Goal: Find specific page/section: Find specific page/section

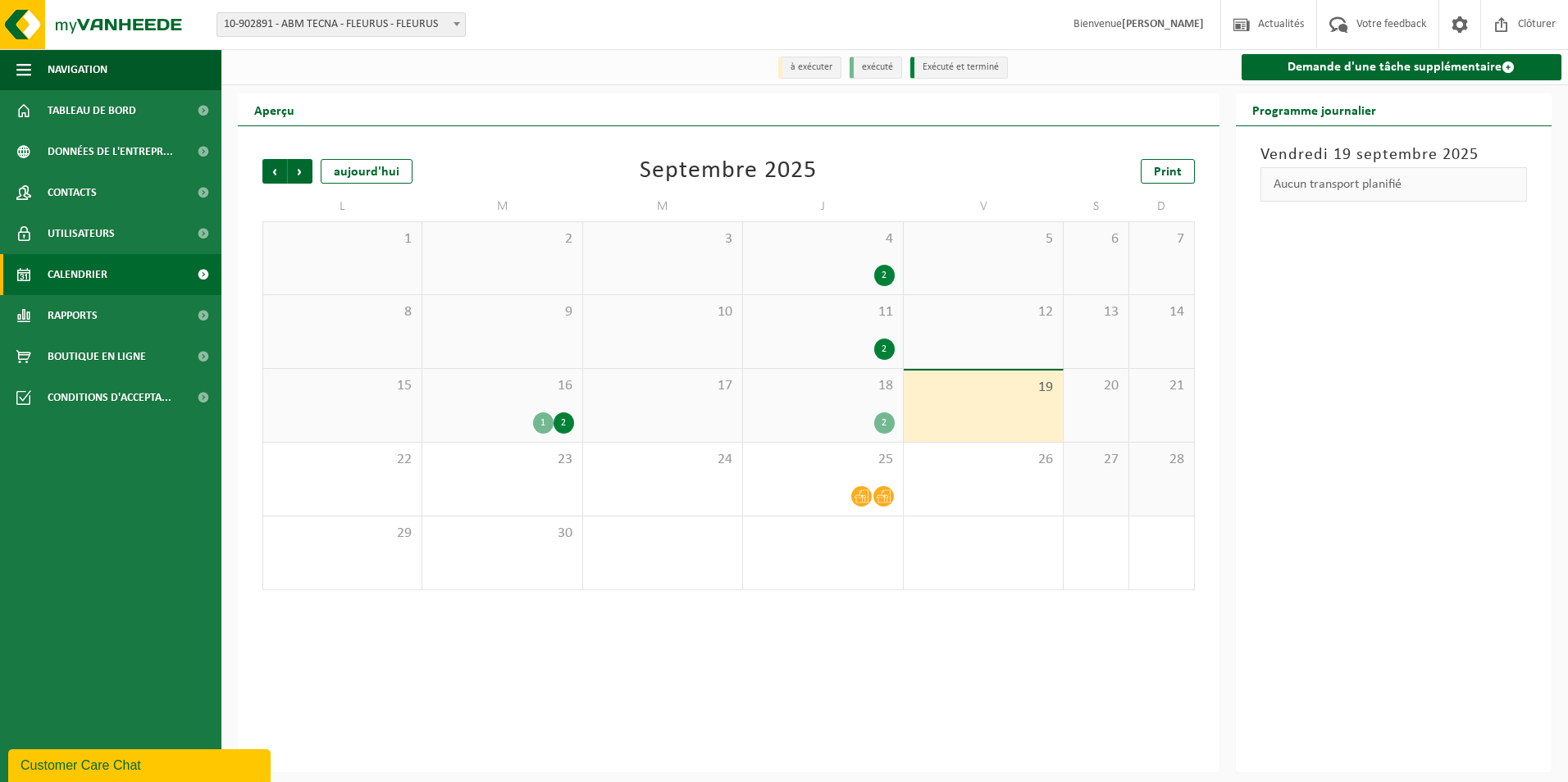
drag, startPoint x: 136, startPoint y: 765, endPoint x: 134, endPoint y: 1155, distance: 390.0
click at [136, 765] on div "Customer Care Chat" at bounding box center [140, 766] width 237 height 20
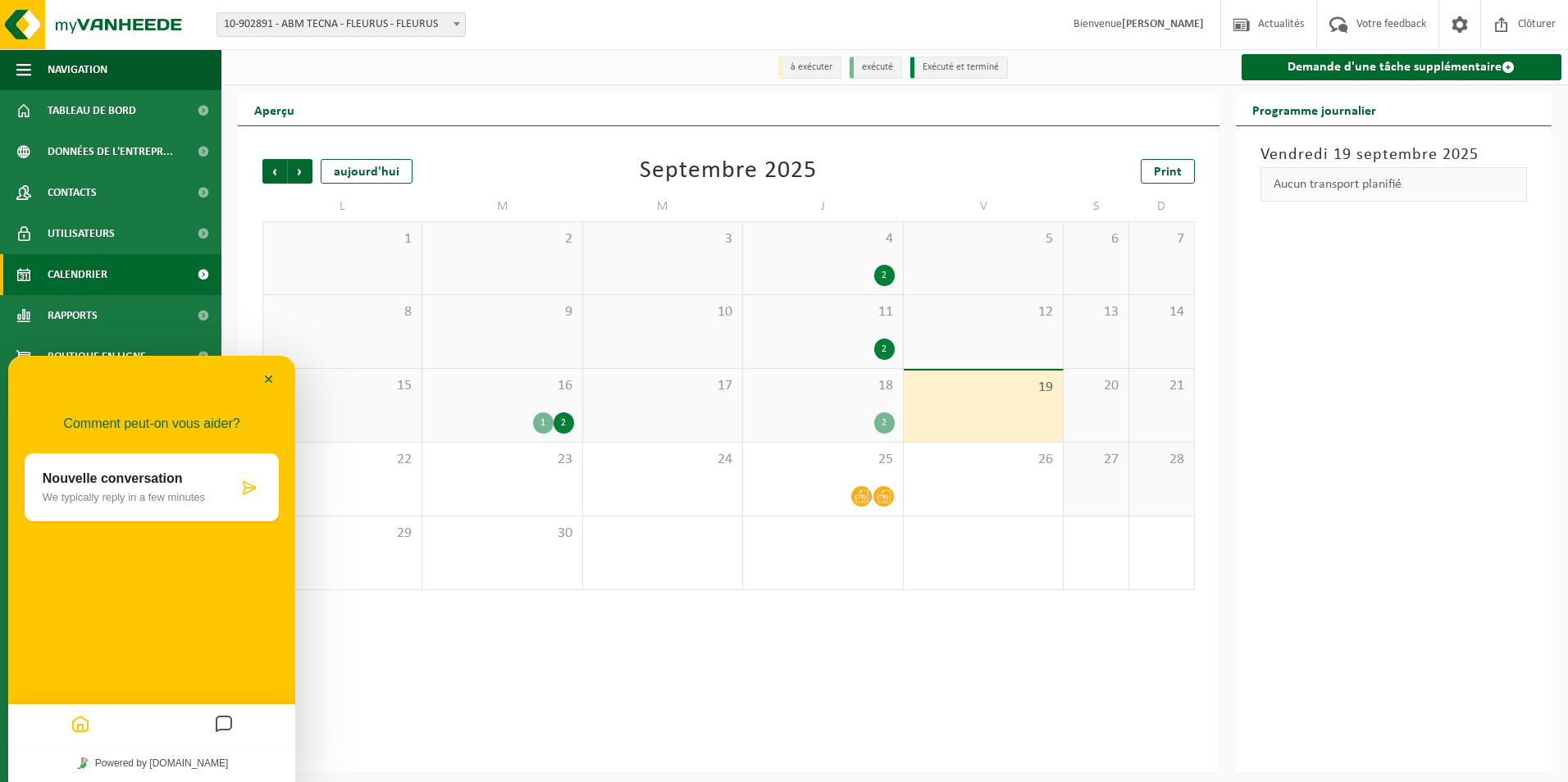
click at [221, 718] on icon "Messages" at bounding box center [224, 725] width 20 height 32
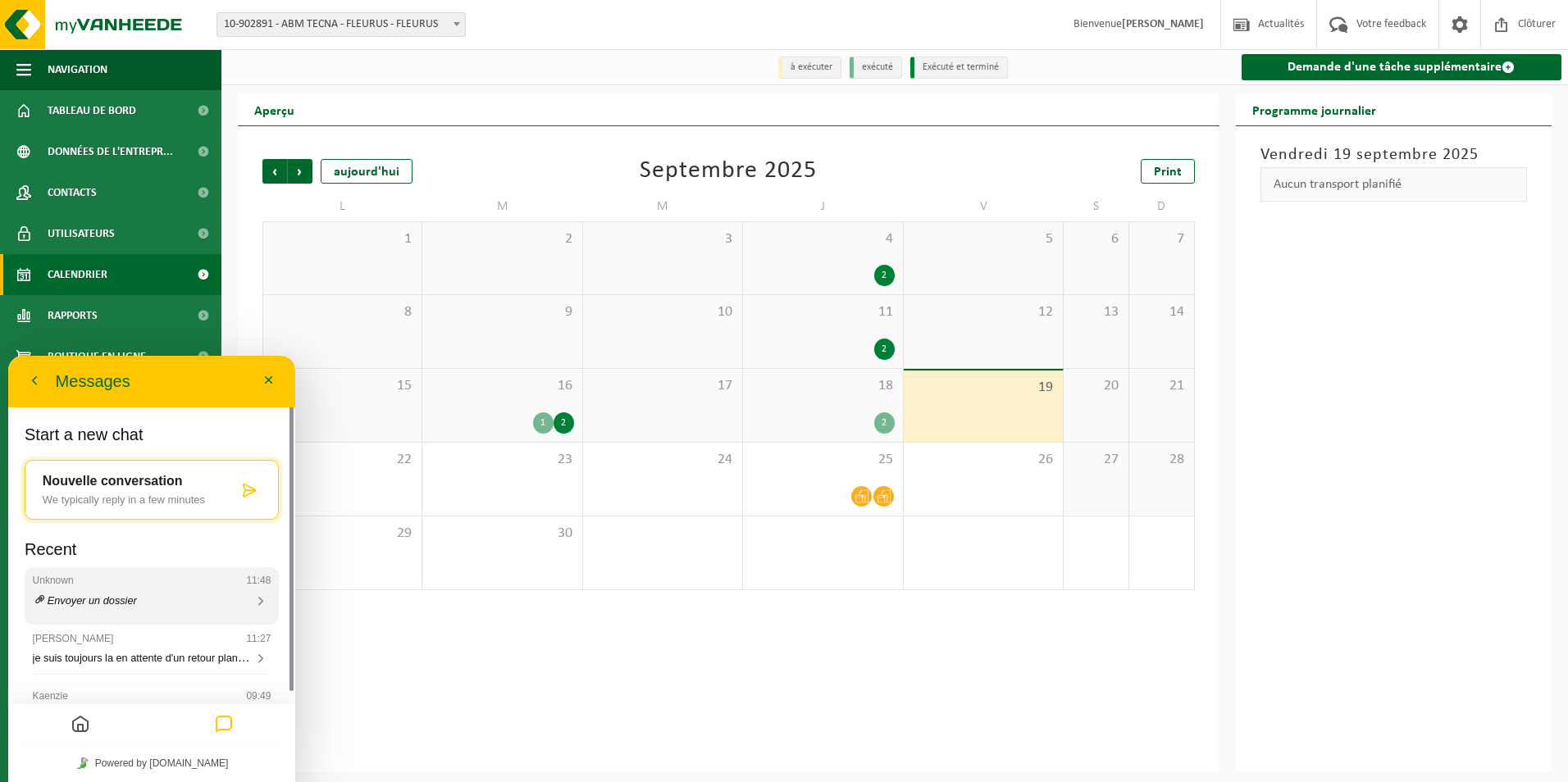
click at [129, 585] on div "Unknown 11:48" at bounding box center [151, 580] width 238 height 12
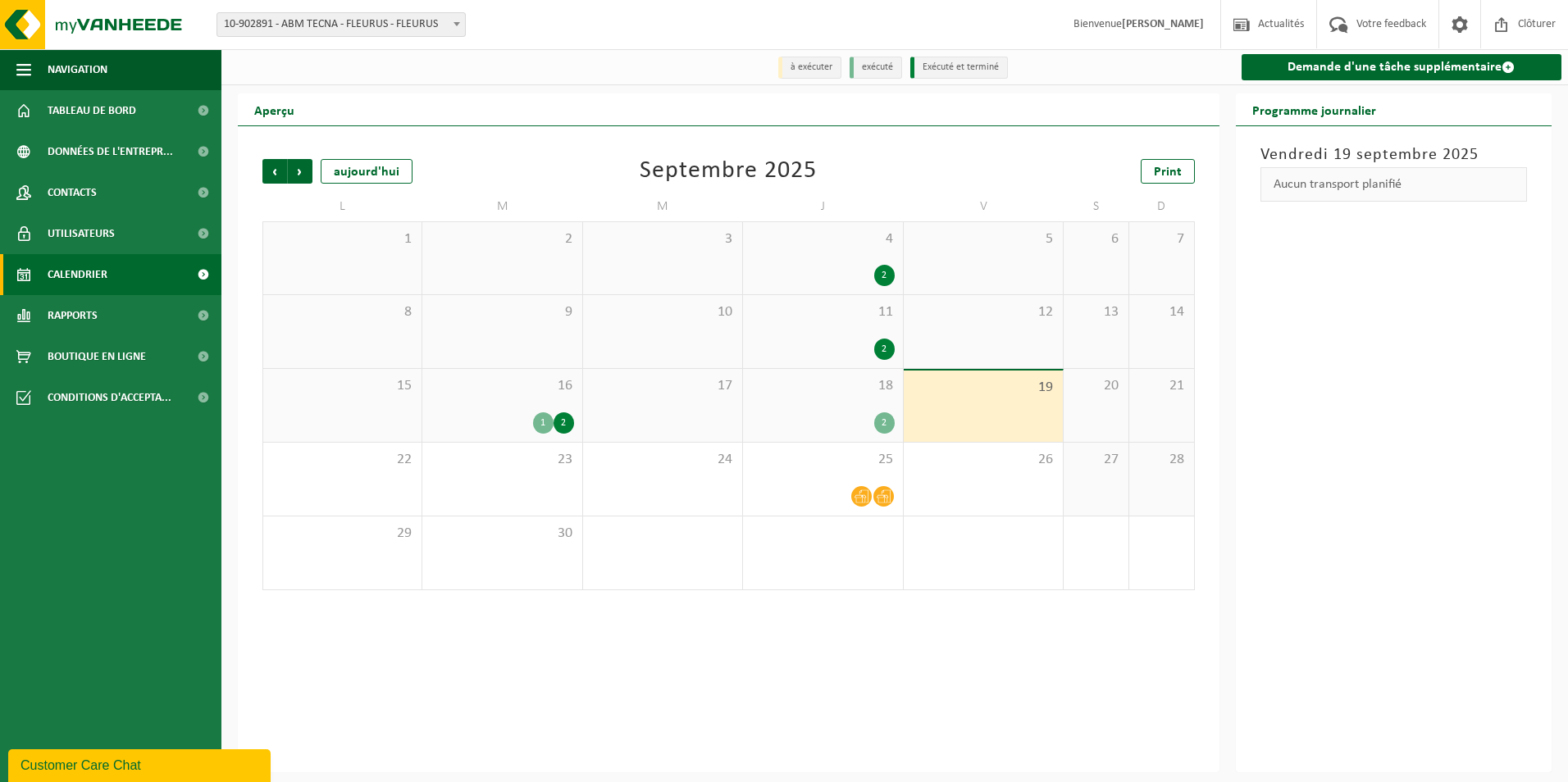
click at [405, 706] on div "Précédent Suivant aujourd'hui Septembre 2025 Print L M M J V S D 1 2 3 4 2 5 6 …" at bounding box center [728, 449] width 982 height 646
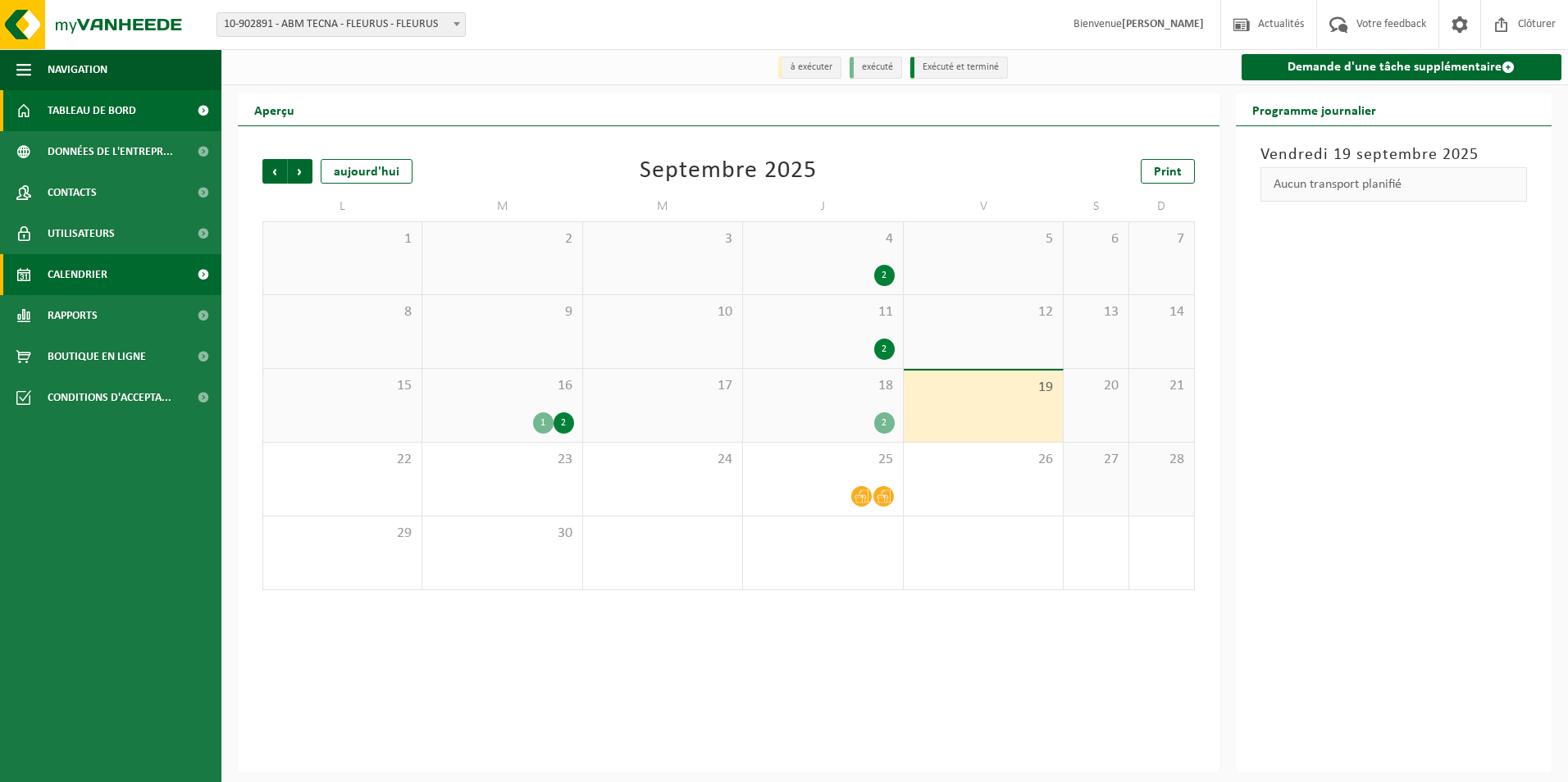
click at [63, 114] on span "Tableau de bord" at bounding box center [92, 111] width 89 height 41
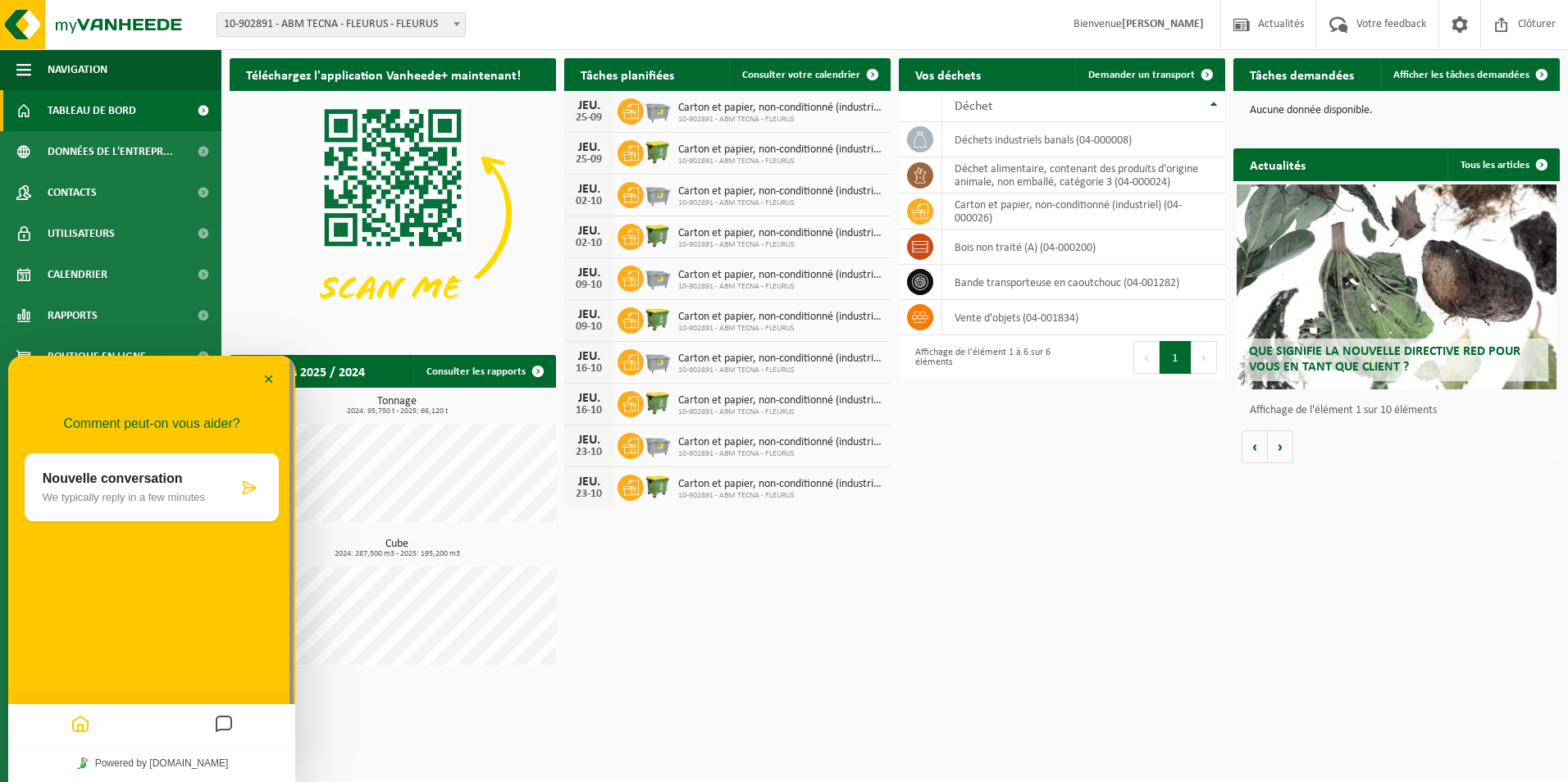
click at [996, 610] on div "Téléchargez l'application Vanheede+ maintenant! Cachez Tâches planifiées Consul…" at bounding box center [895, 365] width 1338 height 632
click at [820, 647] on div "Téléchargez l'application Vanheede+ maintenant! Cachez Tâches planifiées Consul…" at bounding box center [895, 365] width 1338 height 632
